Goal: Navigation & Orientation: Find specific page/section

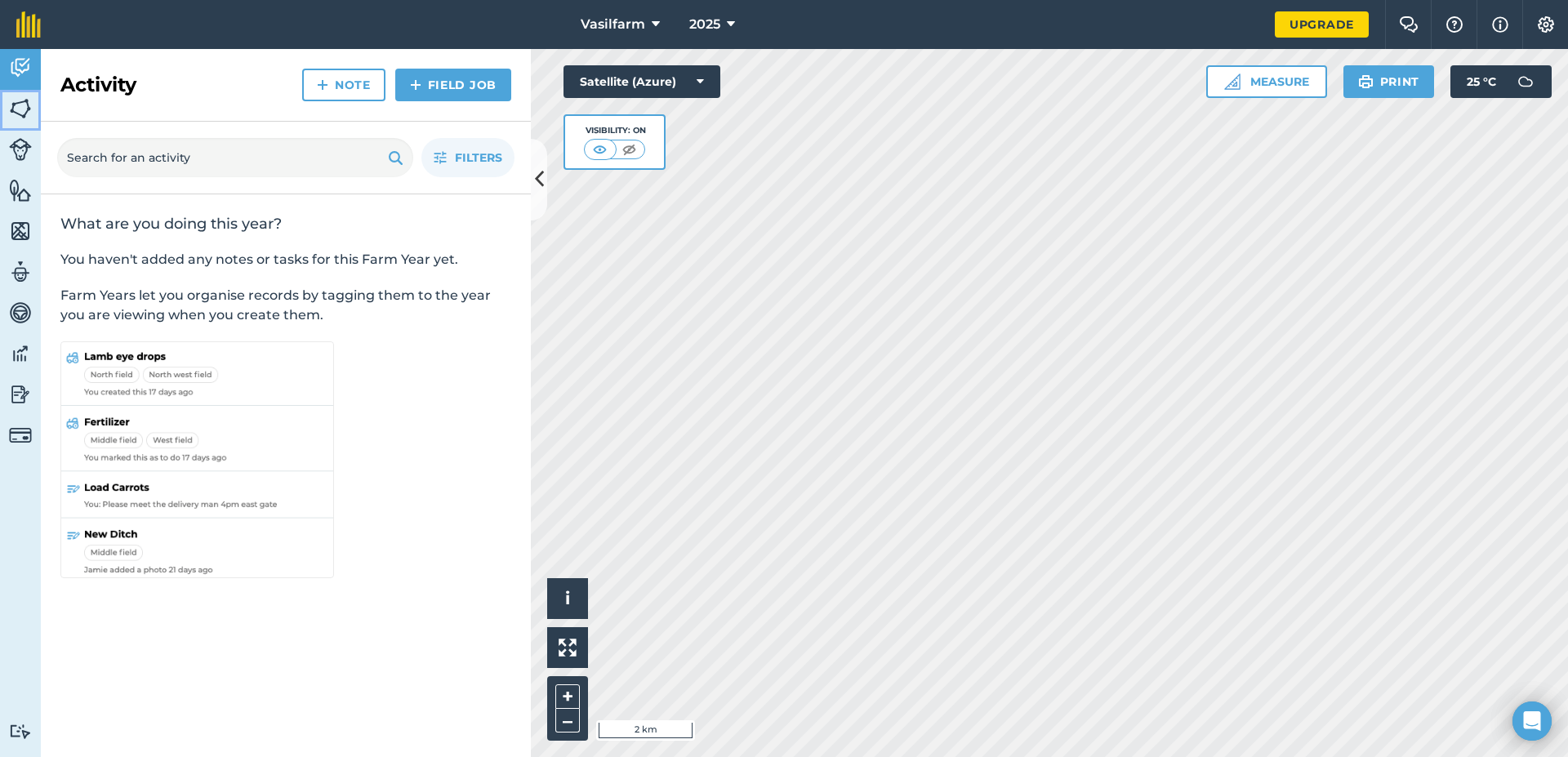
click at [22, 113] on img at bounding box center [20, 109] width 23 height 25
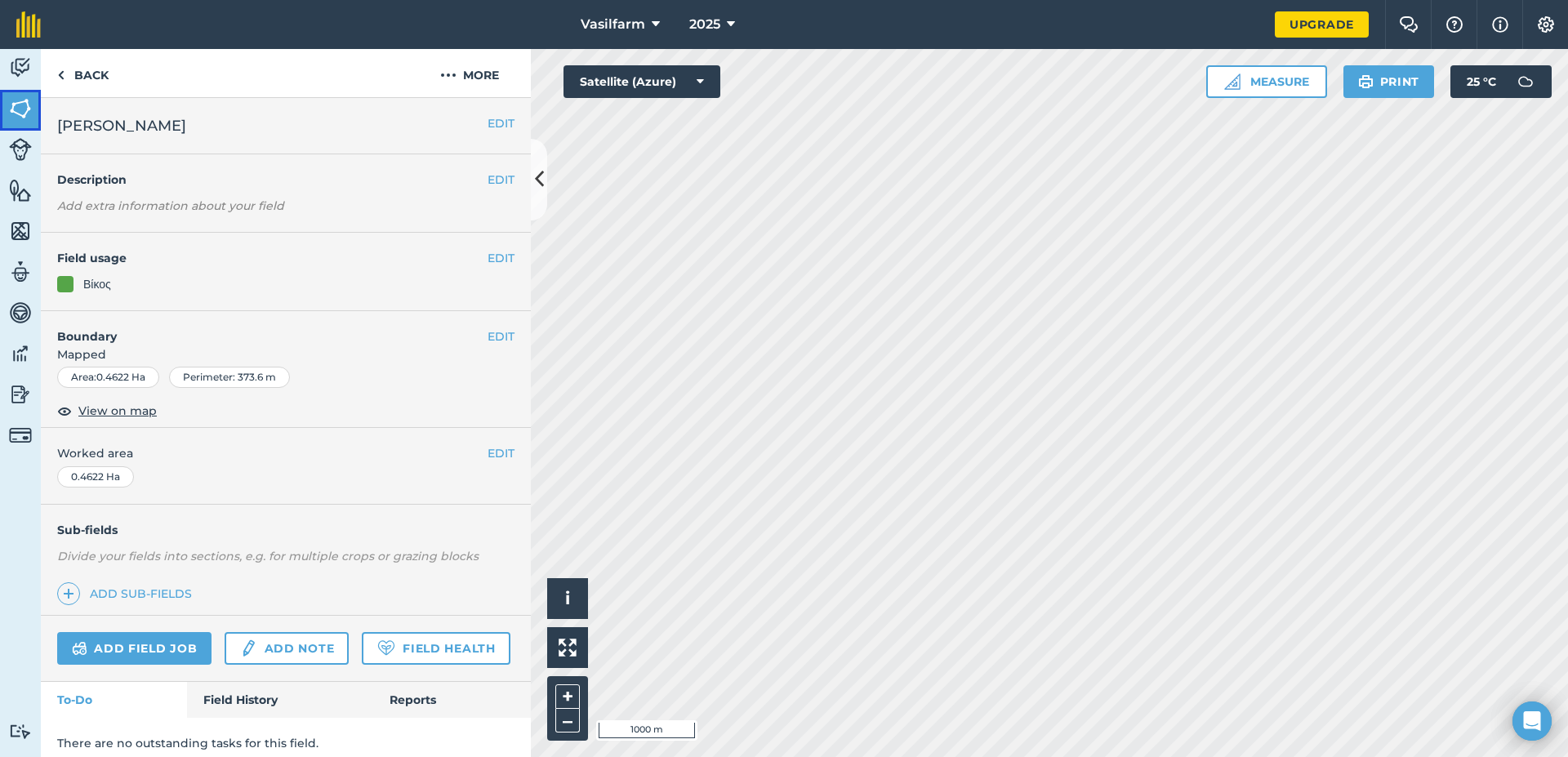
click at [23, 111] on img at bounding box center [20, 109] width 23 height 25
